Goal: Task Accomplishment & Management: Use online tool/utility

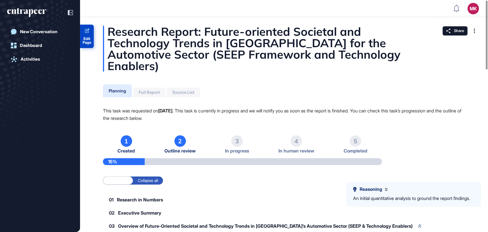
click at [80, 37] on span "Edit Page" at bounding box center [87, 40] width 14 height 7
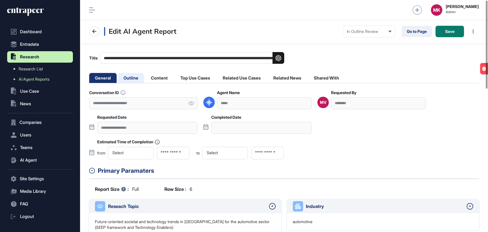
click at [124, 80] on li "Outline" at bounding box center [131, 78] width 26 height 10
click at [131, 78] on li "Outline" at bounding box center [131, 78] width 26 height 10
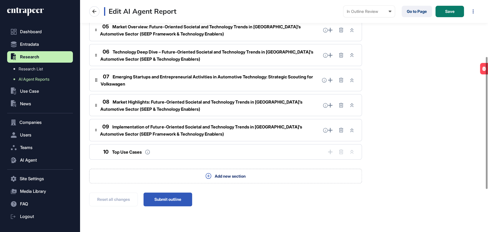
scroll to position [159, 0]
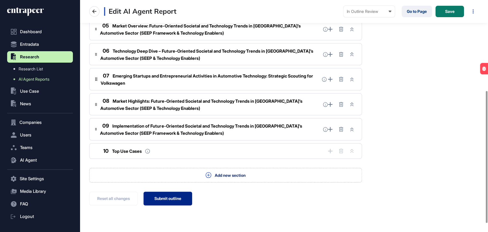
click at [171, 198] on button "Submit outline" at bounding box center [167, 198] width 49 height 14
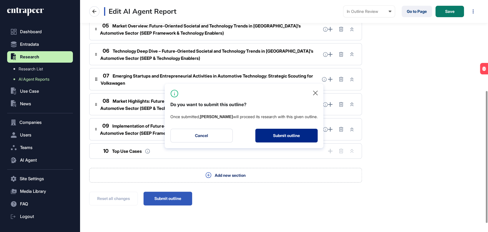
click at [272, 135] on button "Submit outline" at bounding box center [286, 136] width 62 height 14
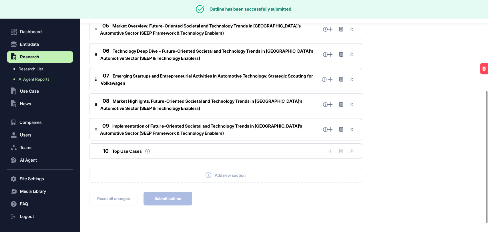
scroll to position [0, 0]
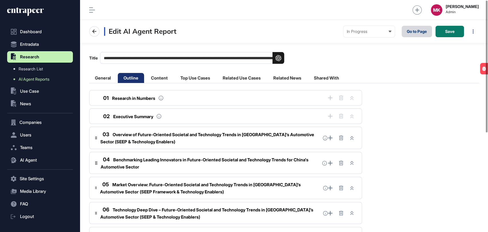
click at [411, 34] on link "Go to Page" at bounding box center [416, 31] width 30 height 11
